Goal: Task Accomplishment & Management: Manage account settings

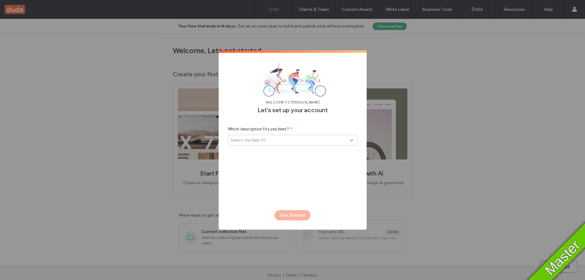
click at [291, 139] on div "Select the best fit" at bounding box center [290, 140] width 119 height 6
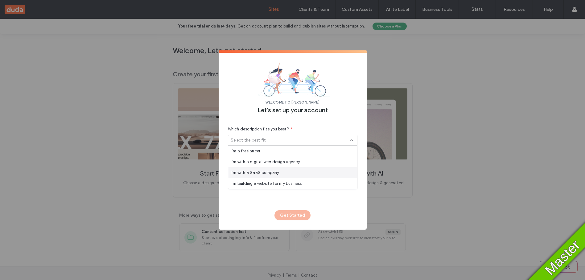
click at [273, 174] on span "I’m with a SaaS company" at bounding box center [255, 172] width 49 height 6
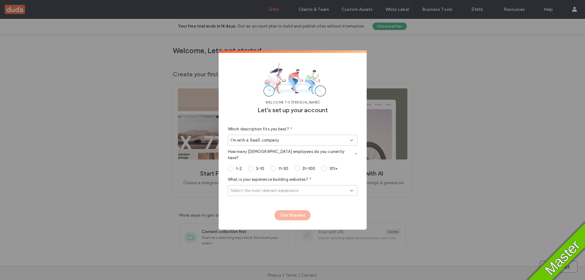
click at [273, 165] on span at bounding box center [274, 168] width 6 height 6
click at [293, 187] on span "Select the most relevant experience" at bounding box center [265, 190] width 68 height 6
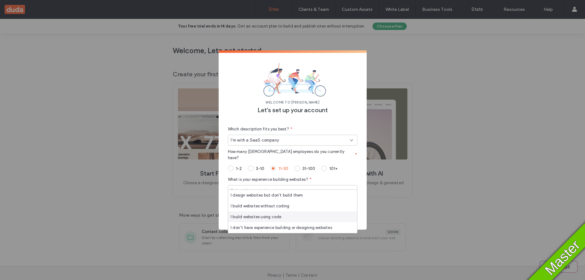
click at [255, 214] on span "I build websites using code" at bounding box center [256, 217] width 51 height 6
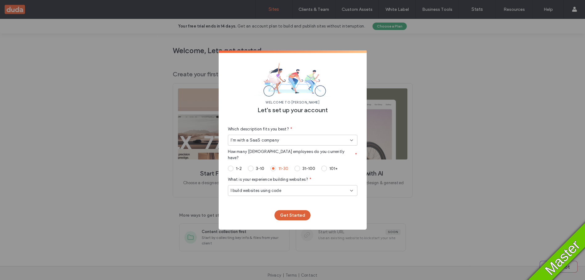
click at [296, 214] on button "Get Started" at bounding box center [293, 215] width 36 height 10
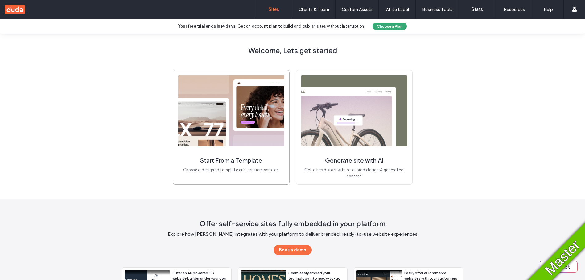
click at [238, 131] on img at bounding box center [231, 110] width 106 height 71
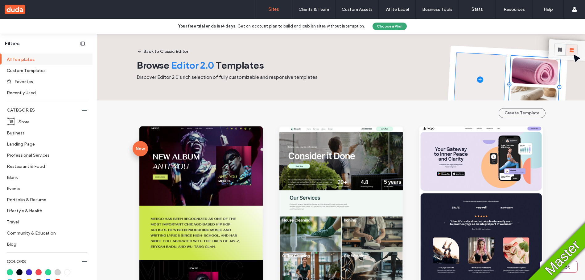
click at [278, 9] on label "Sites" at bounding box center [274, 9] width 10 height 6
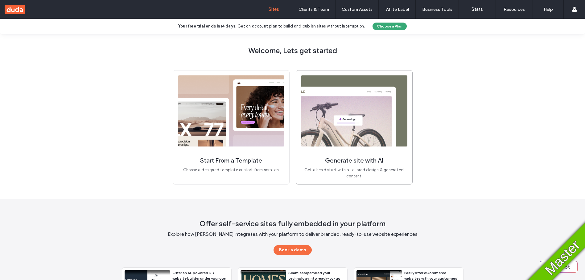
click at [332, 105] on img at bounding box center [354, 110] width 106 height 71
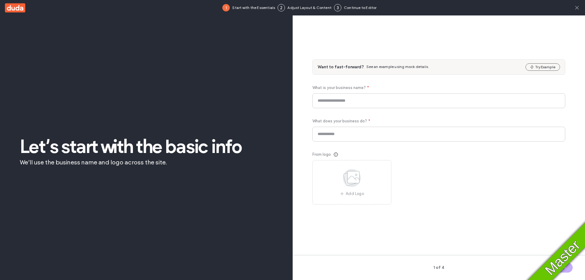
click at [576, 7] on icon at bounding box center [577, 8] width 6 height 6
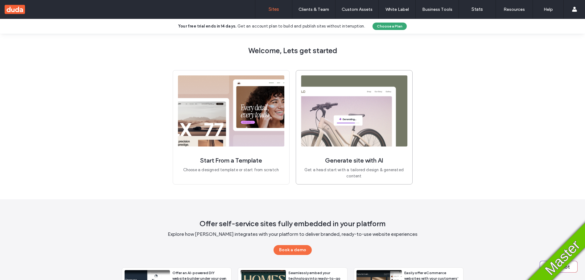
click at [350, 107] on img at bounding box center [354, 110] width 106 height 71
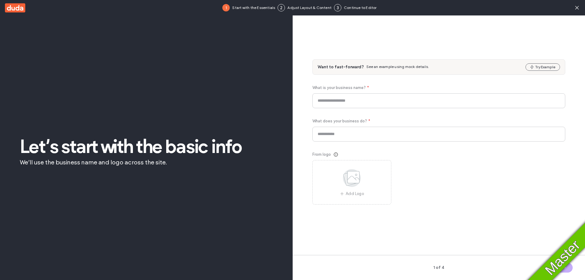
click at [10, 10] on use at bounding box center [15, 7] width 20 height 9
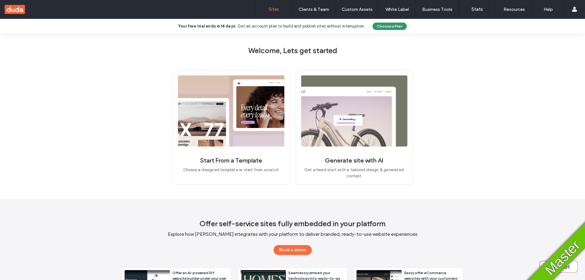
click at [387, 29] on button "Choose a Plan" at bounding box center [390, 26] width 34 height 7
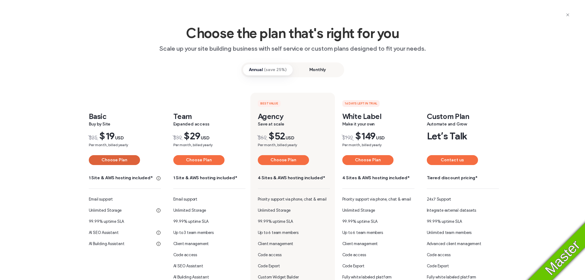
click at [120, 161] on button "Choose Plan" at bounding box center [114, 160] width 51 height 10
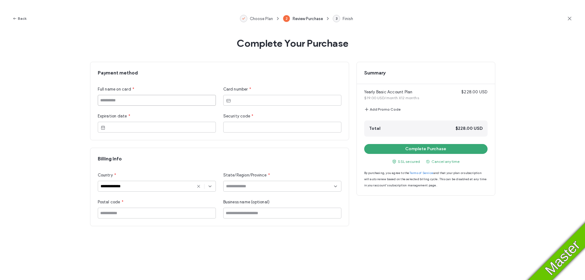
click at [124, 98] on input at bounding box center [157, 100] width 118 height 11
type input "*****"
click at [268, 104] on div at bounding box center [282, 100] width 118 height 11
click at [265, 103] on div at bounding box center [282, 100] width 118 height 11
click at [249, 131] on div at bounding box center [282, 127] width 118 height 11
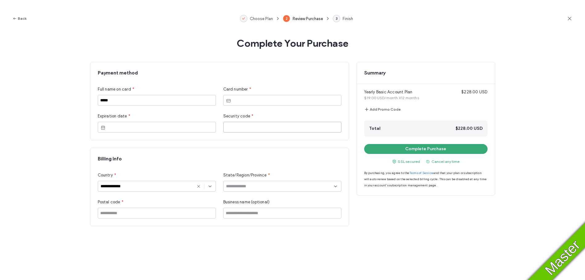
click at [245, 189] on div at bounding box center [282, 186] width 118 height 11
click at [238, 219] on span "Alaska" at bounding box center [237, 218] width 23 height 6
type input "******"
click at [181, 213] on input at bounding box center [157, 212] width 118 height 11
type input "*****"
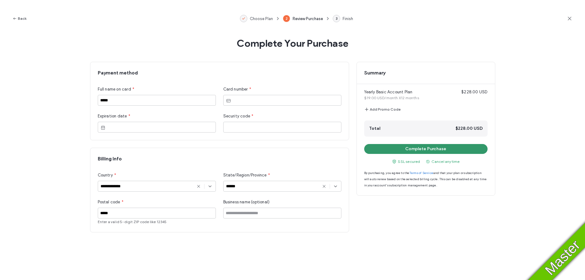
click at [398, 151] on button "Complete Purchase" at bounding box center [425, 149] width 123 height 10
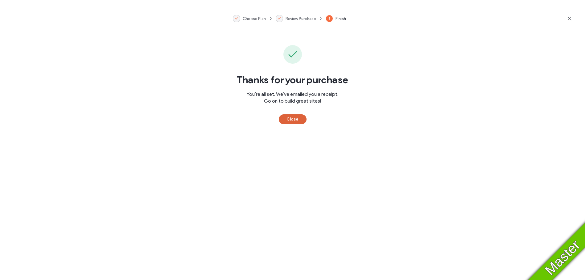
click at [288, 117] on button "Close" at bounding box center [293, 119] width 28 height 10
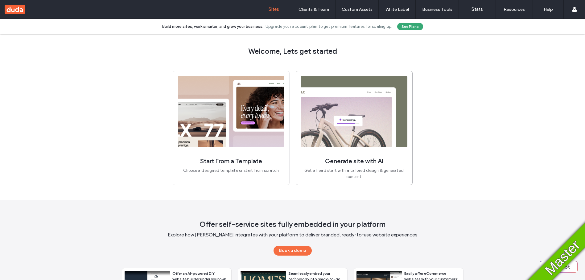
click at [337, 126] on img at bounding box center [354, 111] width 106 height 71
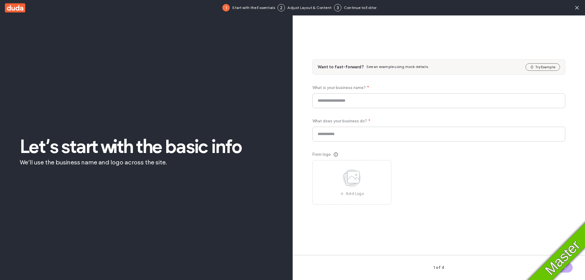
click at [13, 9] on use at bounding box center [15, 7] width 20 height 9
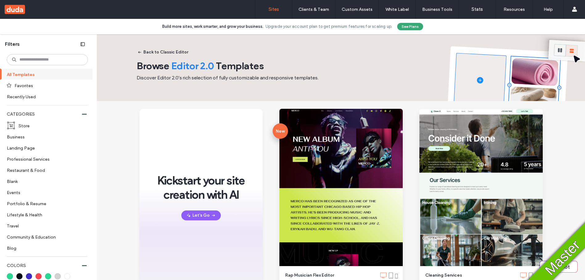
click at [277, 12] on link "Sites" at bounding box center [274, 9] width 37 height 19
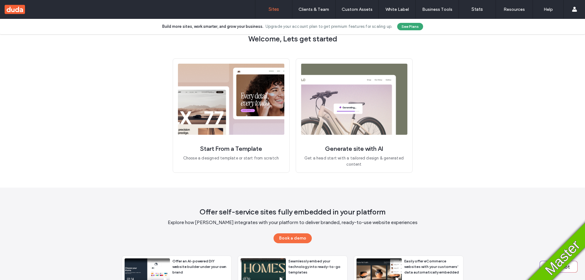
scroll to position [57, 0]
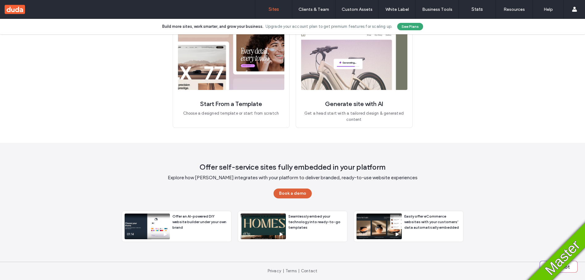
click at [298, 192] on button "Book a demo" at bounding box center [293, 193] width 38 height 10
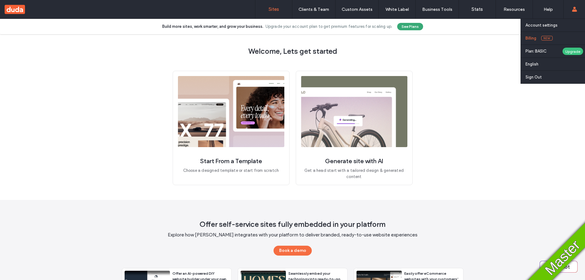
click at [534, 38] on label "Billing" at bounding box center [531, 38] width 11 height 5
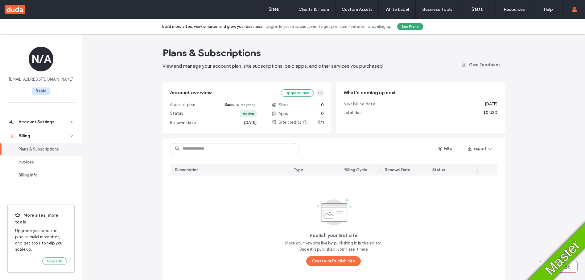
click at [318, 93] on icon "button" at bounding box center [320, 92] width 5 height 5
click at [292, 128] on span "Cancel Plan" at bounding box center [283, 131] width 23 height 6
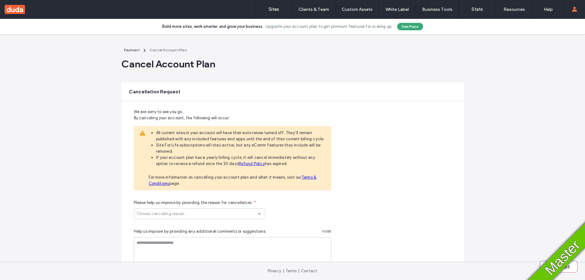
scroll to position [60, 0]
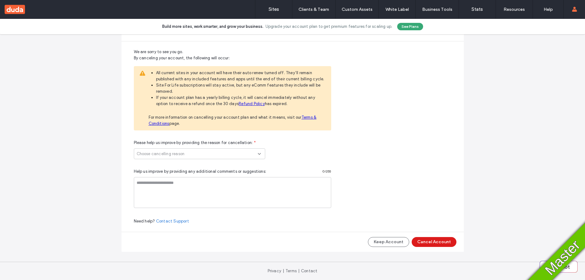
click at [183, 151] on span "Choose cancelling reason" at bounding box center [161, 154] width 48 height 6
click at [167, 178] on div "Platform issues" at bounding box center [197, 175] width 131 height 11
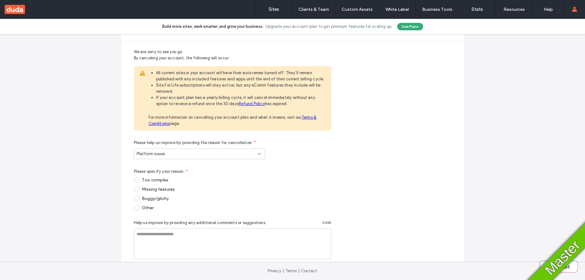
click at [160, 181] on div "Too complex" at bounding box center [299, 179] width 315 height 5
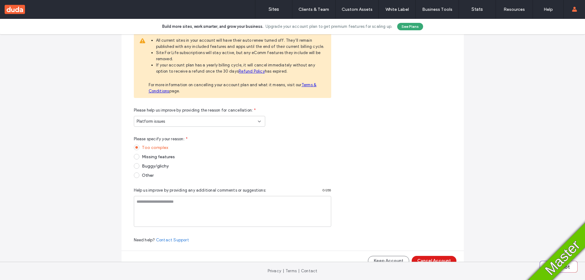
scroll to position [111, 0]
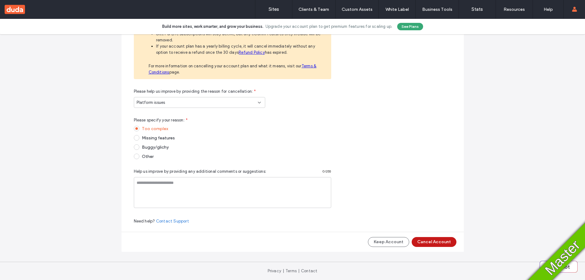
click at [434, 244] on button "Cancel Account" at bounding box center [434, 242] width 45 height 10
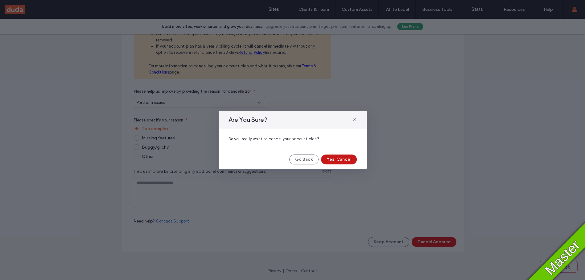
click at [343, 159] on button "Yes, Cancel" at bounding box center [339, 159] width 36 height 10
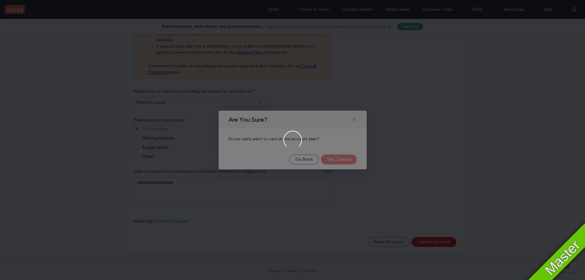
scroll to position [0, 0]
